Goal: Task Accomplishment & Management: Manage account settings

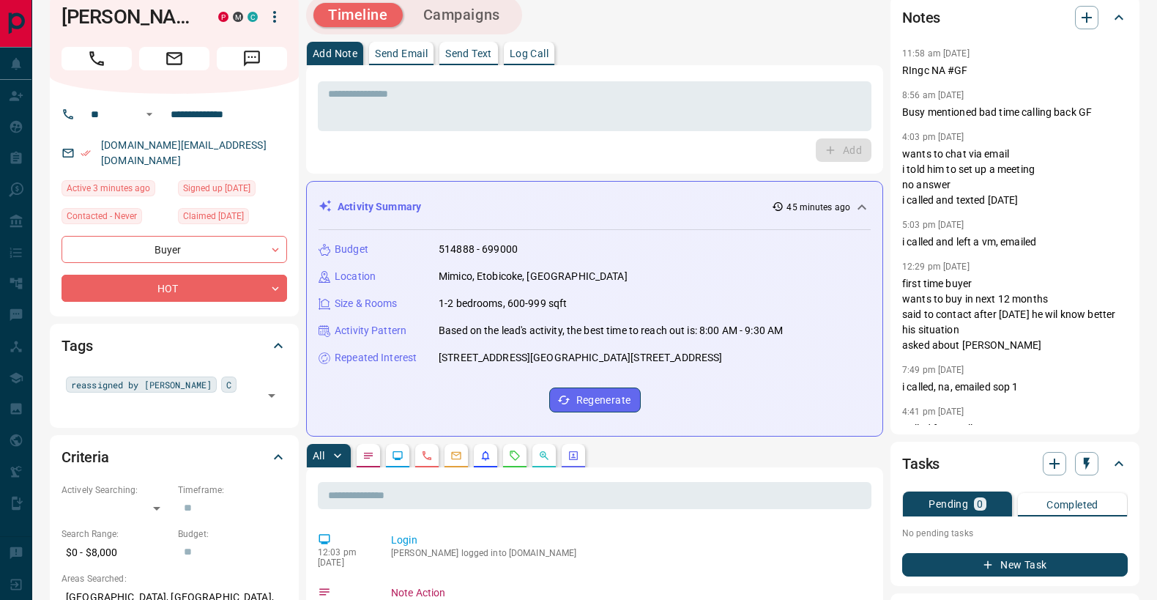
scroll to position [20, 0]
click at [93, 27] on h1 "[PERSON_NAME]" at bounding box center [129, 15] width 135 height 23
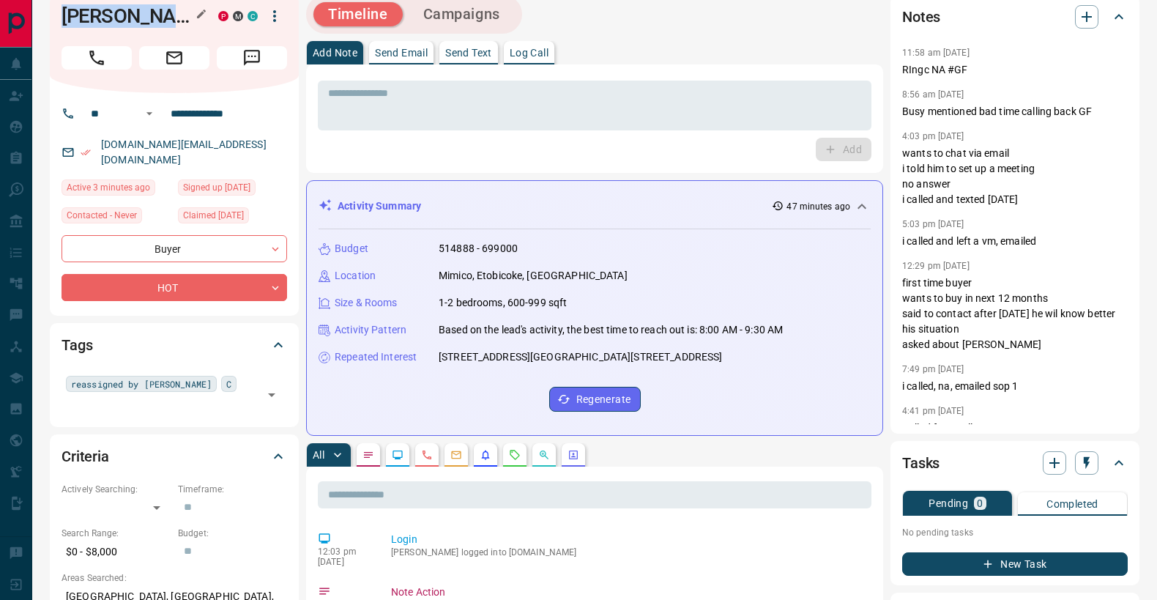
click at [93, 27] on h1 "[PERSON_NAME]" at bounding box center [129, 15] width 135 height 23
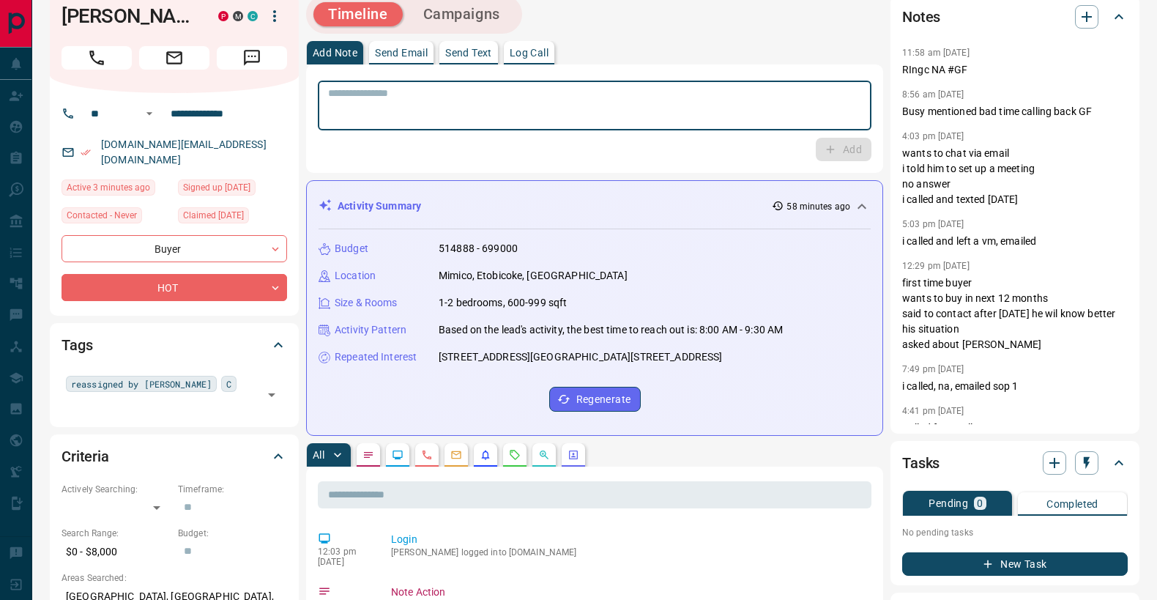
click at [413, 120] on textarea at bounding box center [594, 105] width 533 height 37
type textarea "*"
type textarea "**********"
click at [816, 154] on button "Add" at bounding box center [844, 149] width 56 height 23
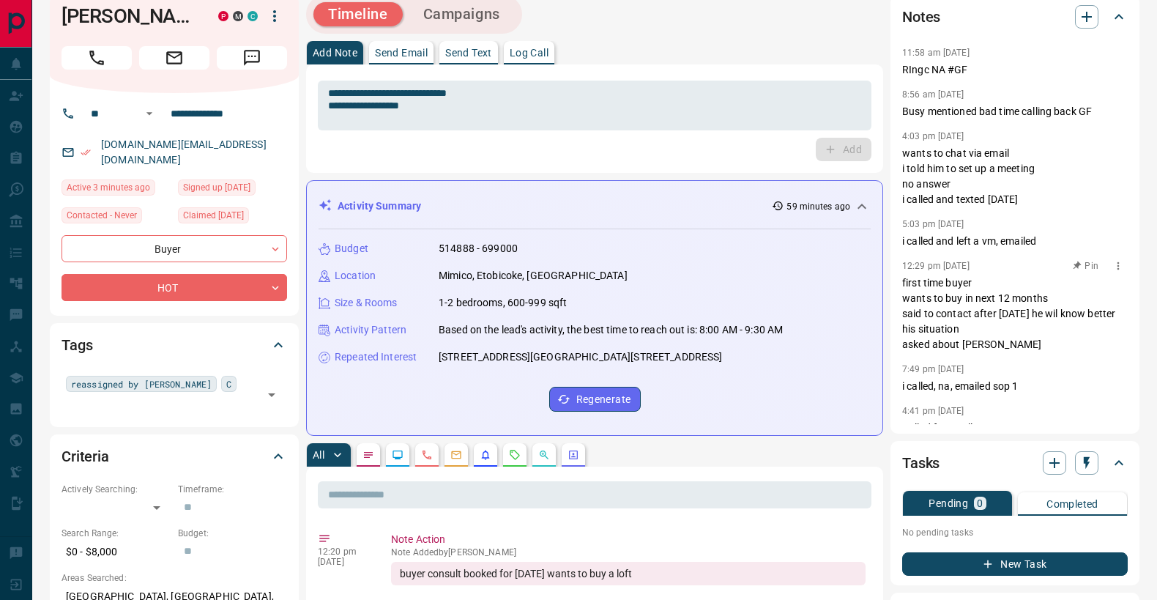
scroll to position [53, 0]
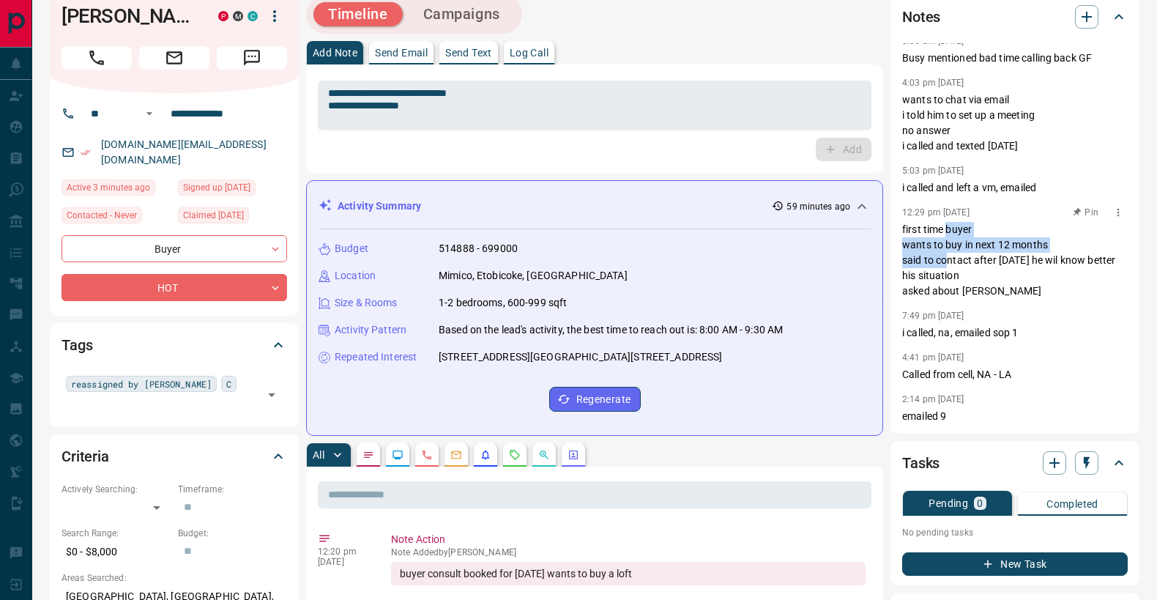
drag, startPoint x: 945, startPoint y: 229, endPoint x: 945, endPoint y: 266, distance: 37.4
click at [945, 266] on p "first time buyer wants to buy in next 12 months said to contact after [DATE] he…" at bounding box center [1015, 260] width 226 height 77
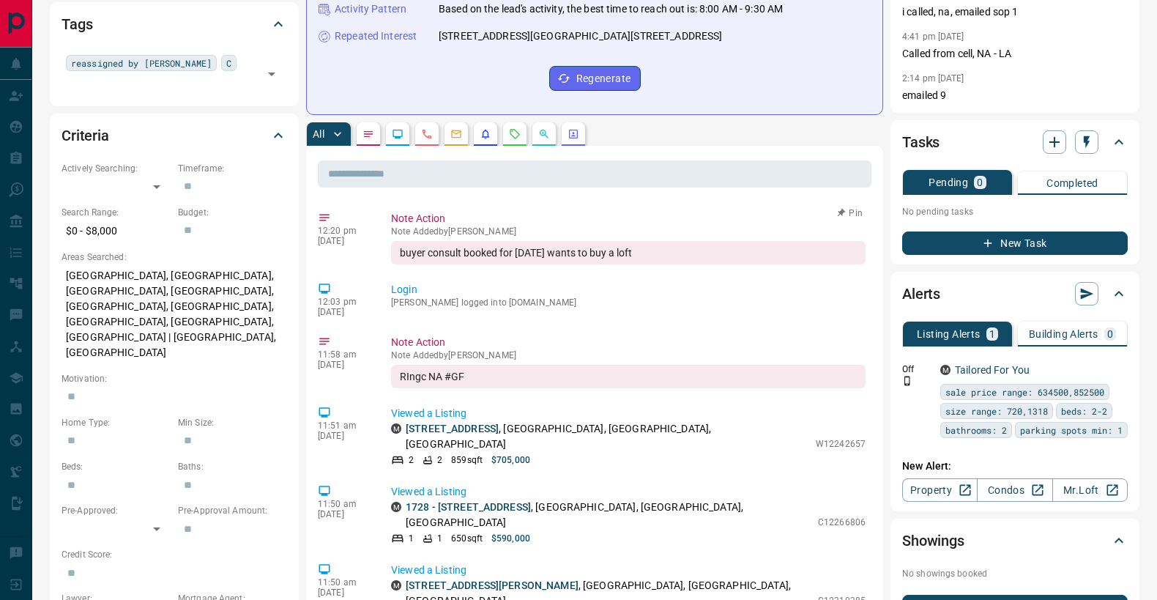
scroll to position [0, 0]
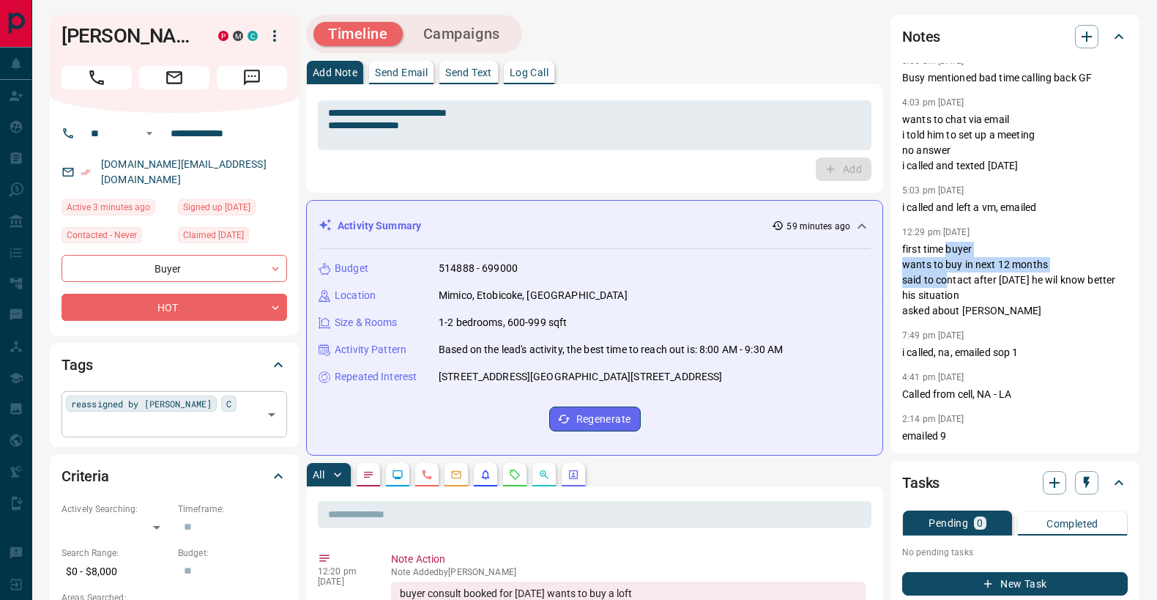
click at [237, 414] on div "reassigned by [PERSON_NAME] ​" at bounding box center [175, 413] width 226 height 45
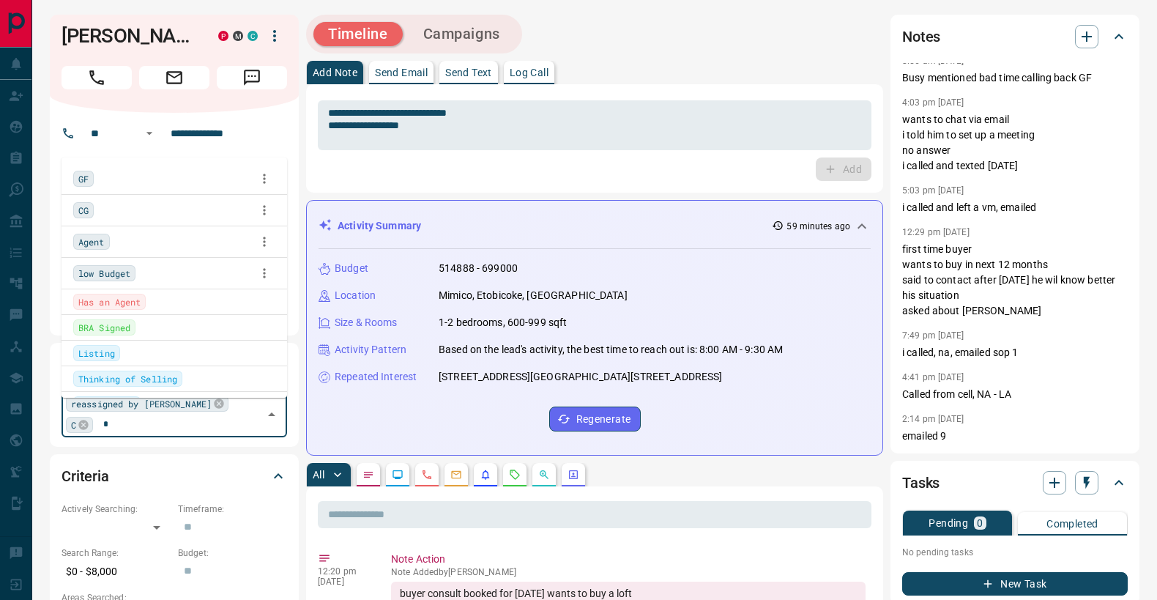
type input "**"
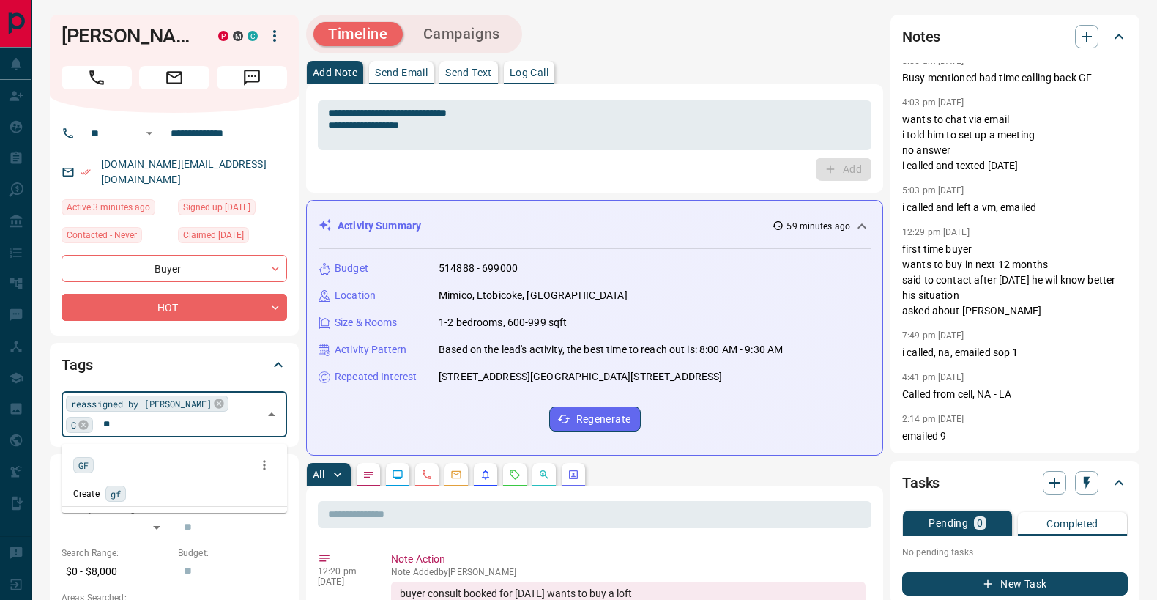
click at [84, 466] on span "GF" at bounding box center [83, 465] width 10 height 15
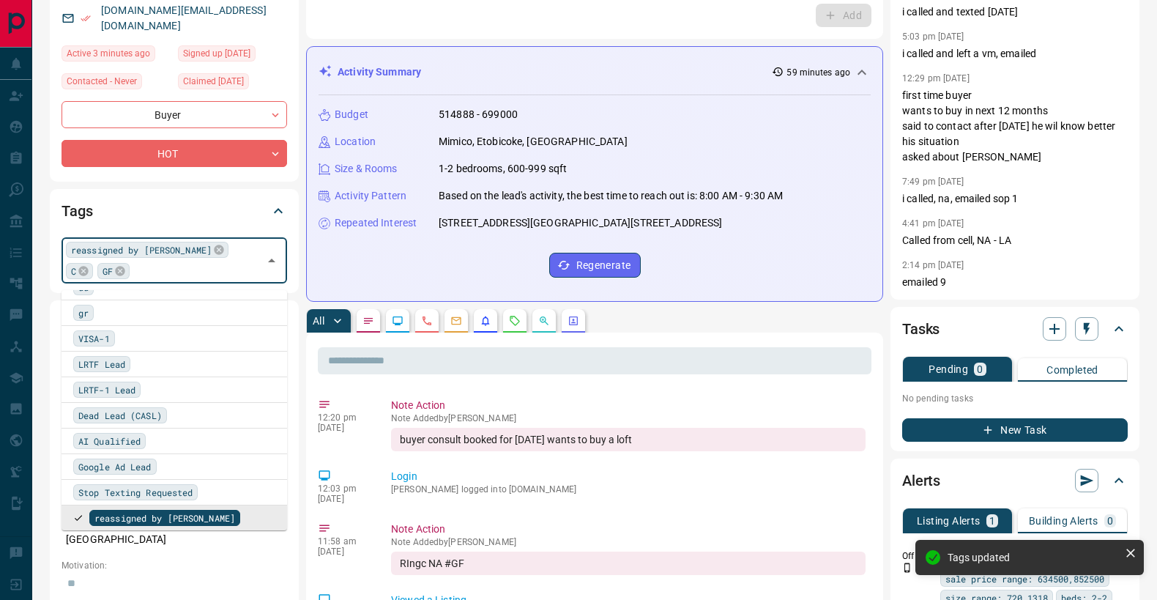
scroll to position [173, 0]
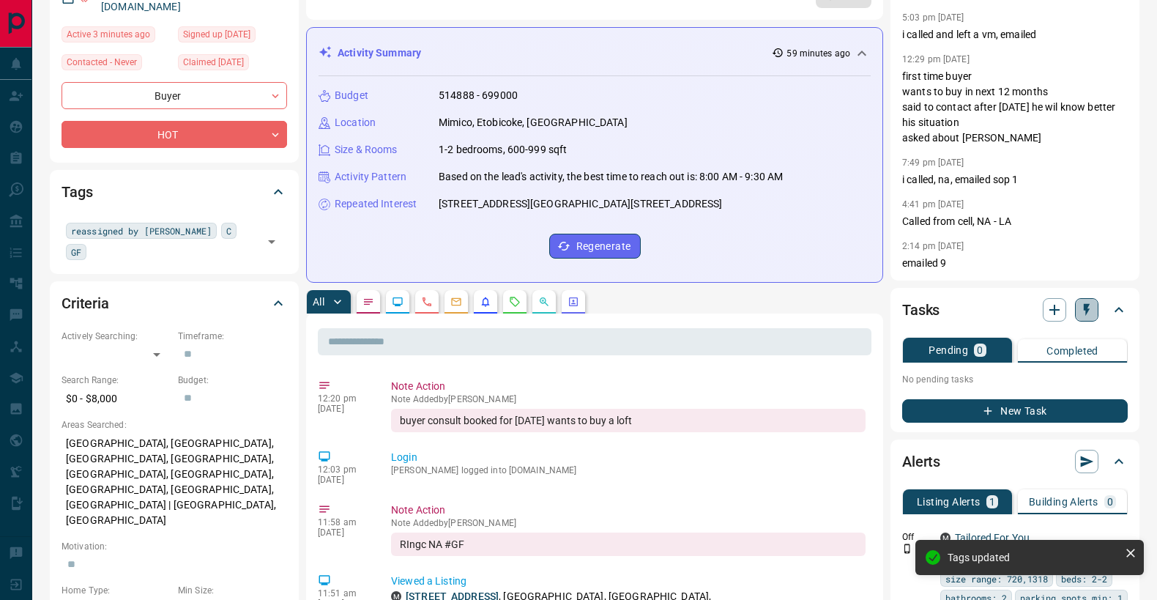
click at [1091, 310] on icon "button" at bounding box center [1087, 310] width 15 height 15
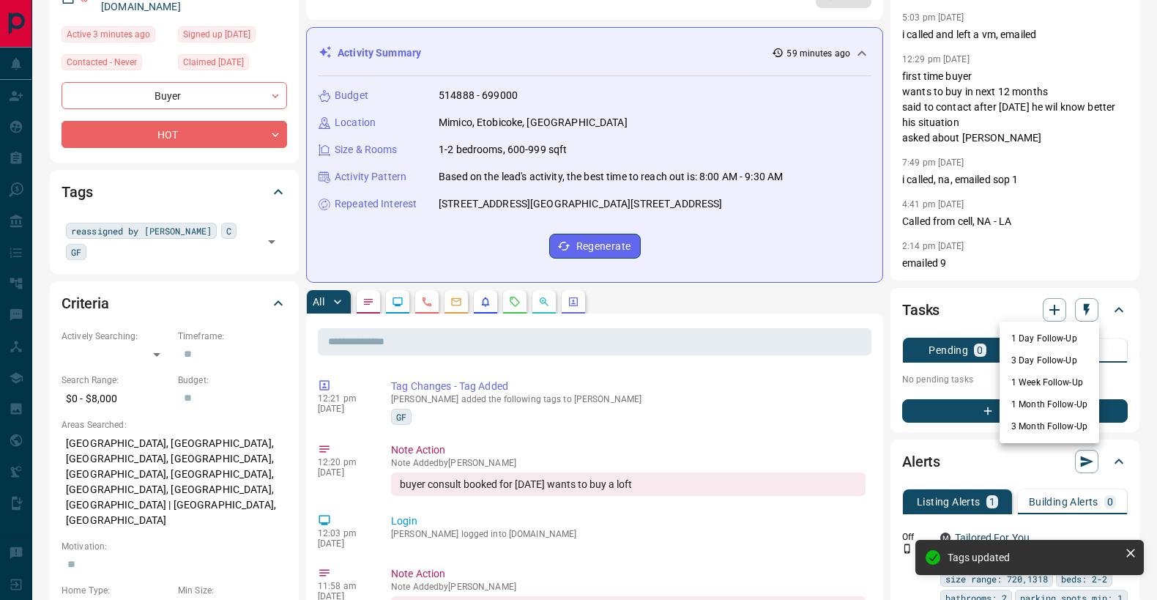
click at [1072, 380] on li "1 Week Follow-Up" at bounding box center [1050, 382] width 100 height 22
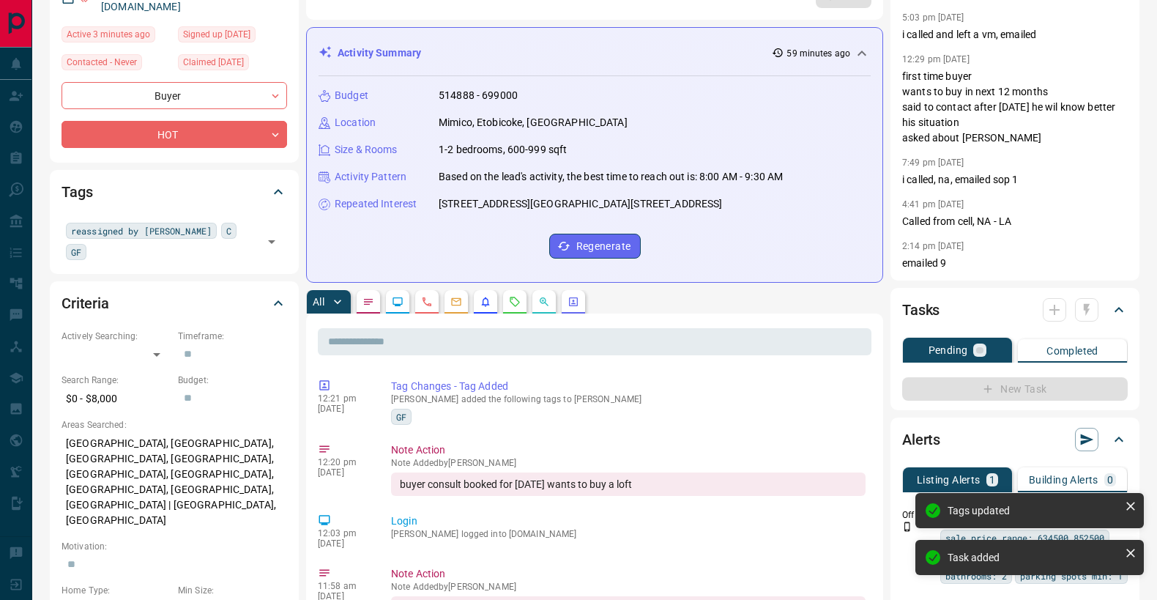
click at [1087, 314] on div at bounding box center [1071, 309] width 56 height 23
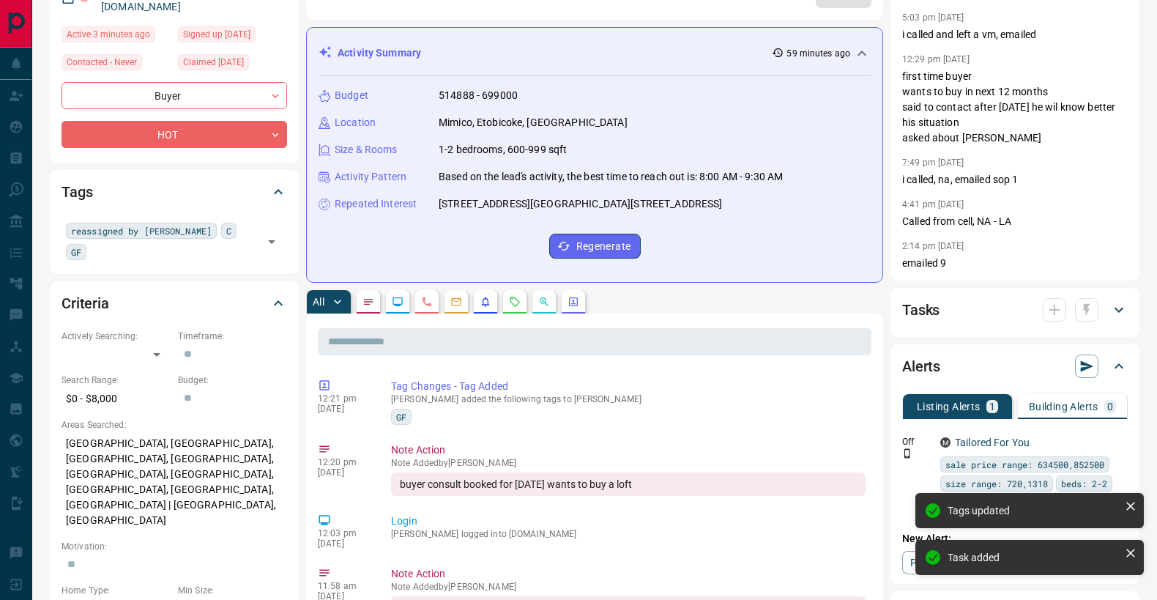
click at [1087, 314] on icon "button" at bounding box center [1087, 310] width 15 height 15
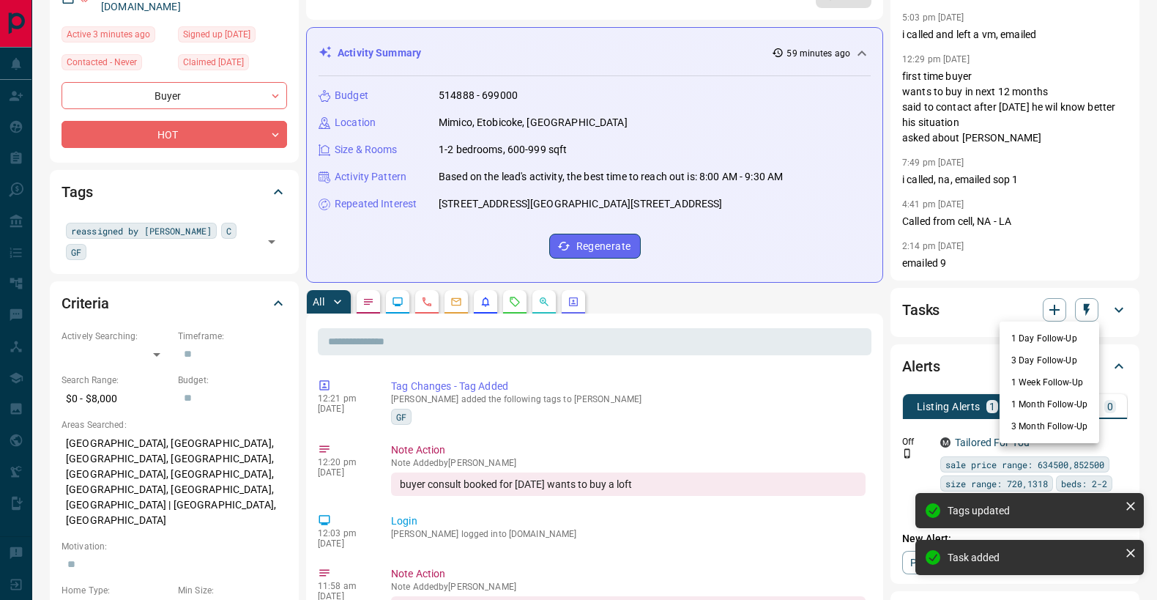
click at [1055, 410] on li "1 Month Follow-Up" at bounding box center [1050, 404] width 100 height 22
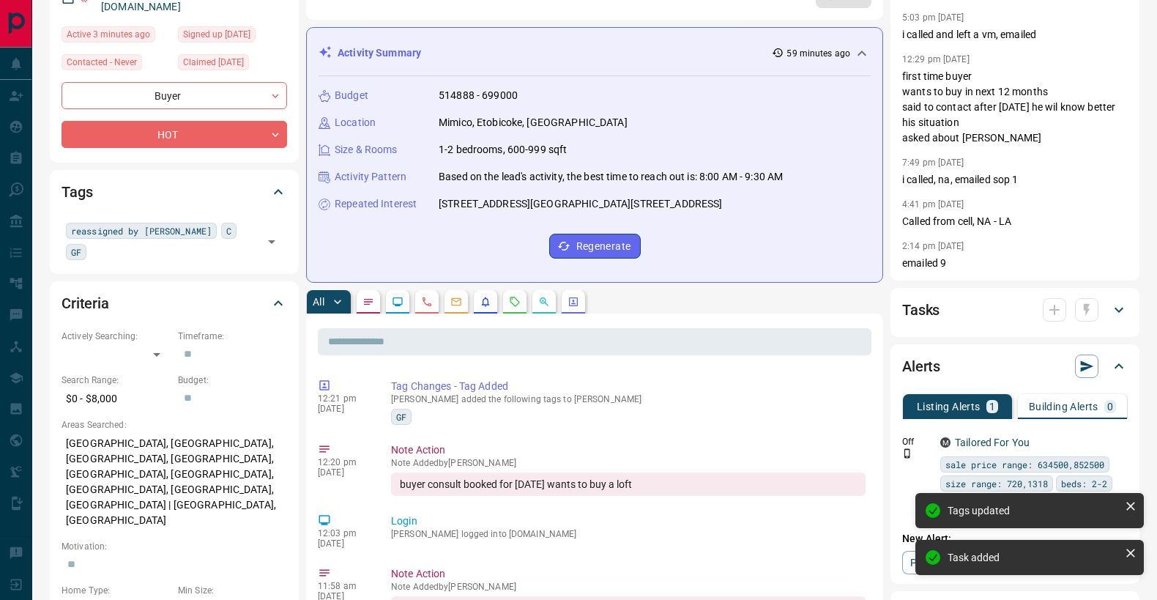
scroll to position [0, 0]
